Goal: Information Seeking & Learning: Learn about a topic

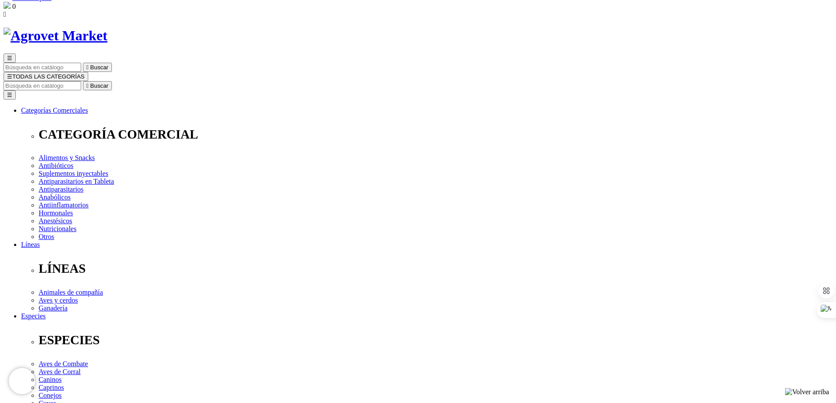
scroll to position [176, 0]
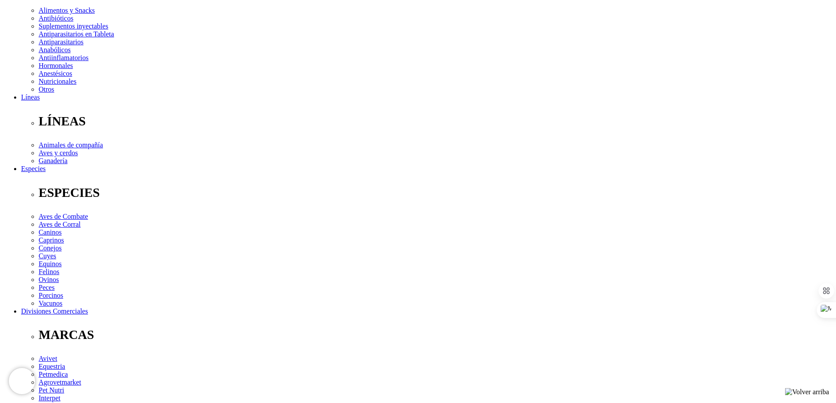
drag, startPoint x: 307, startPoint y: 295, endPoint x: 295, endPoint y: 364, distance: 69.5
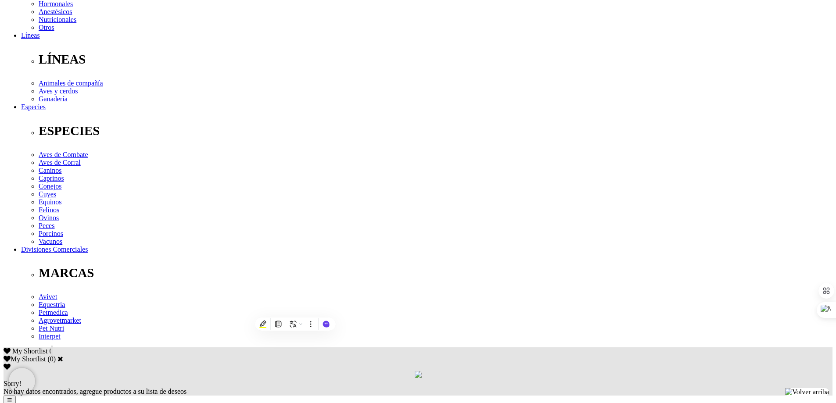
scroll to position [219, 0]
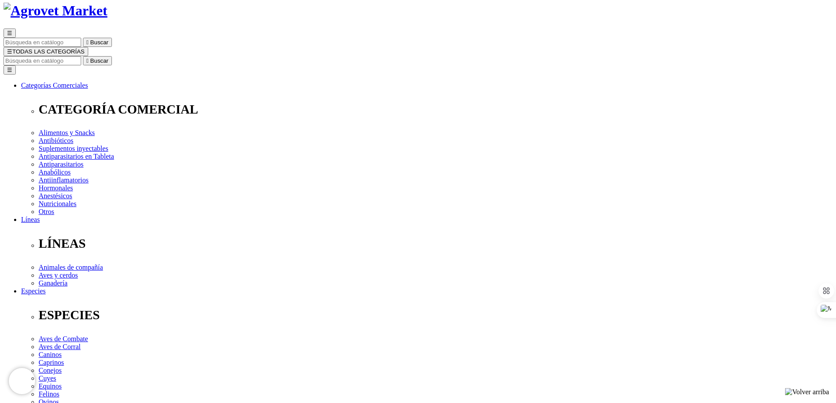
scroll to position [0, 0]
